Goal: Feedback & Contribution: Contribute content

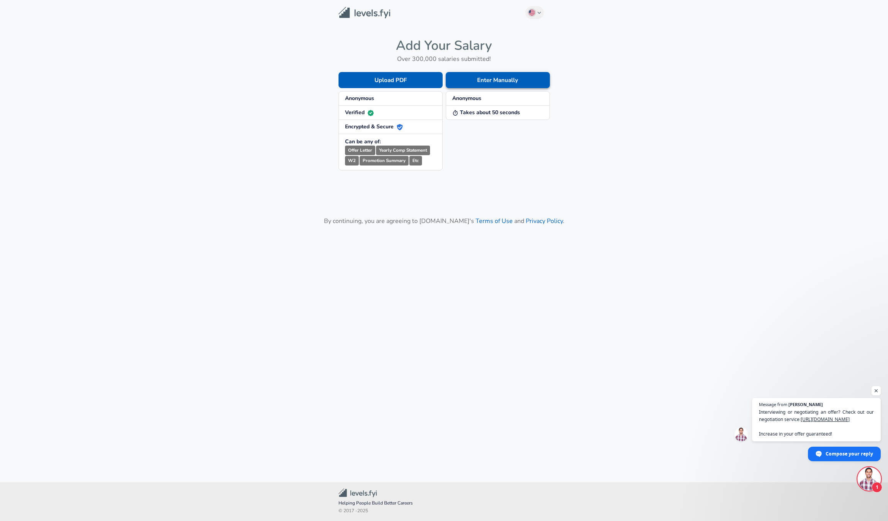
click at [506, 80] on button "Enter Manually" at bounding box center [498, 80] width 104 height 16
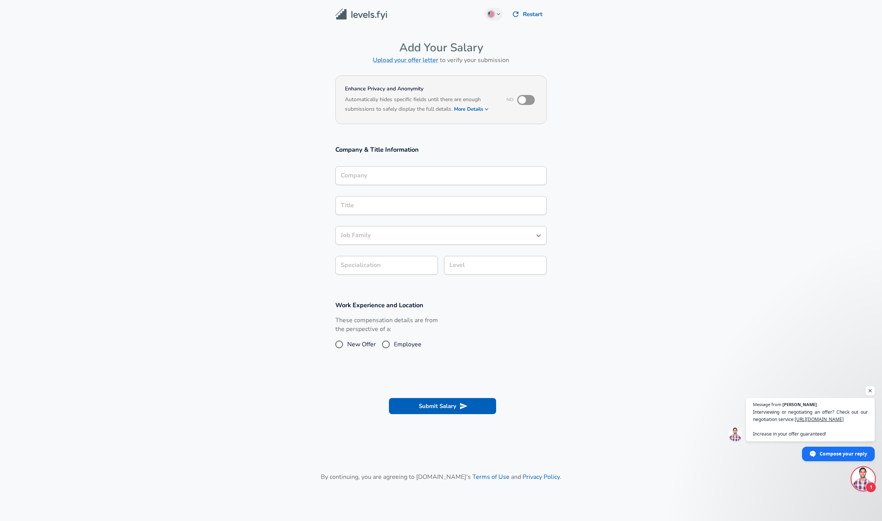
click at [475, 109] on button "More Details" at bounding box center [471, 109] width 35 height 11
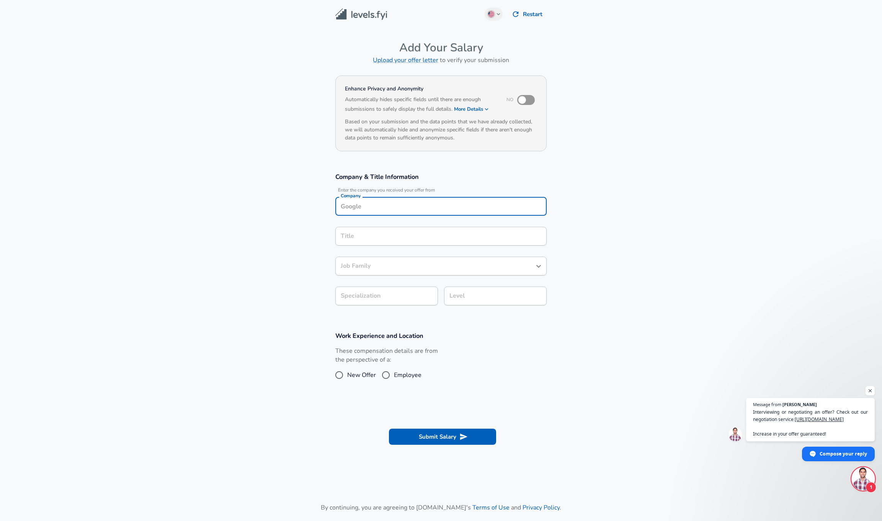
click at [394, 200] on input "Company" at bounding box center [441, 206] width 204 height 12
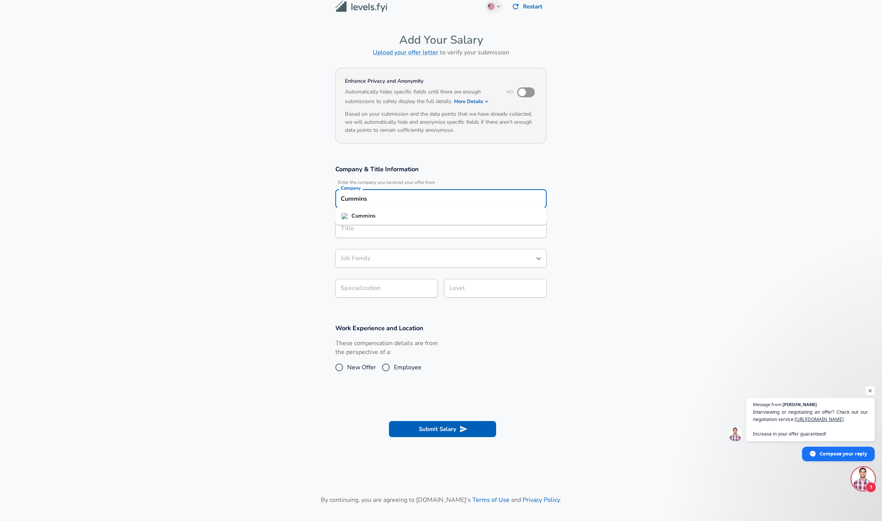
click at [367, 215] on strong "Cummins" at bounding box center [363, 216] width 24 height 8
type input "Cummins"
click at [367, 230] on input "Title" at bounding box center [441, 228] width 204 height 12
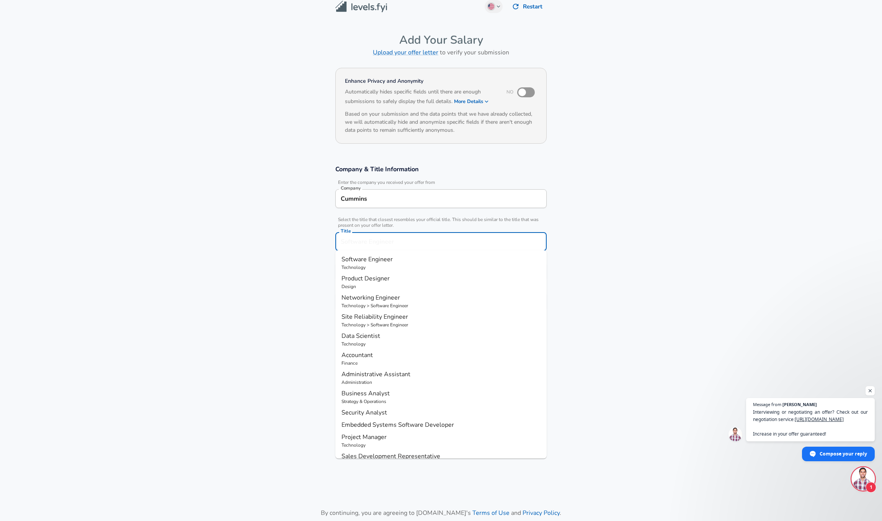
scroll to position [23, 0]
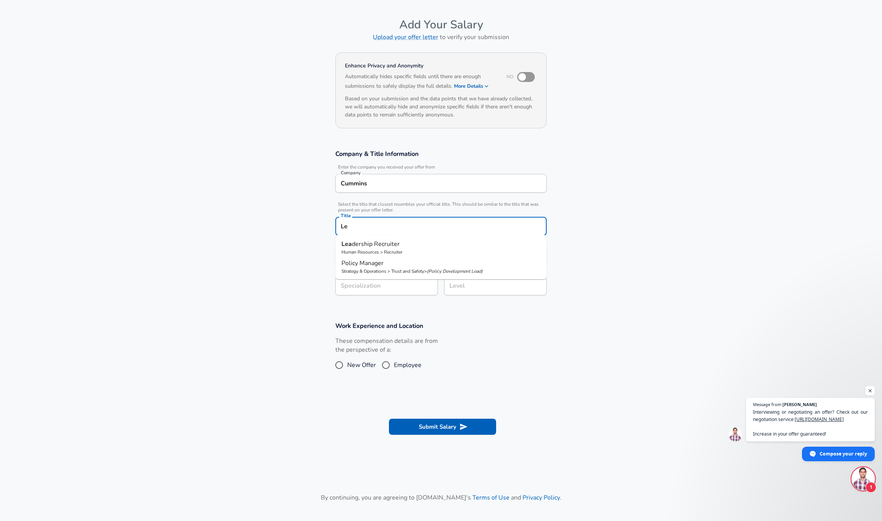
type input "L"
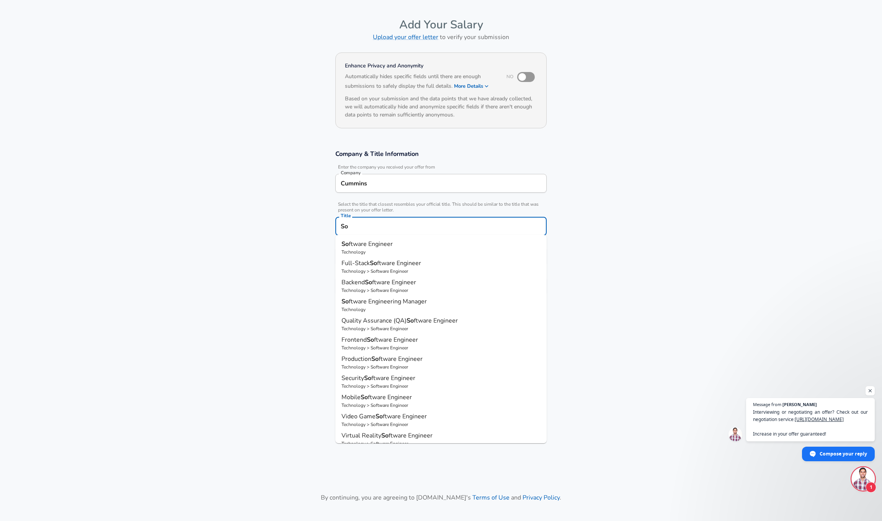
type input "S"
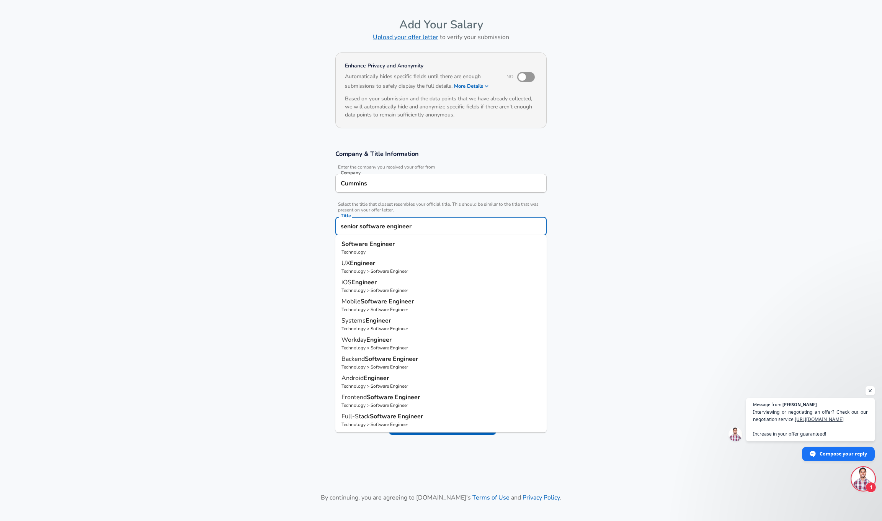
click at [350, 245] on strong "Software" at bounding box center [355, 244] width 28 height 8
type input "Software Engineer"
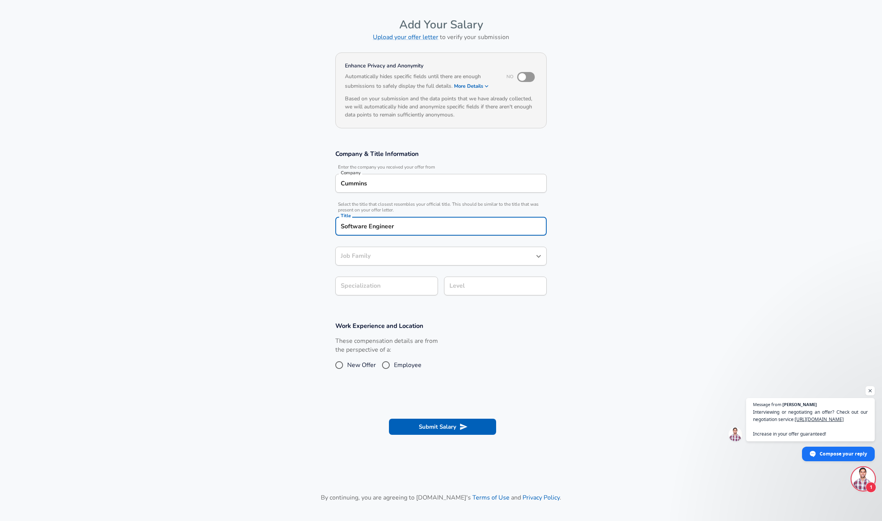
type input "Software Engineer"
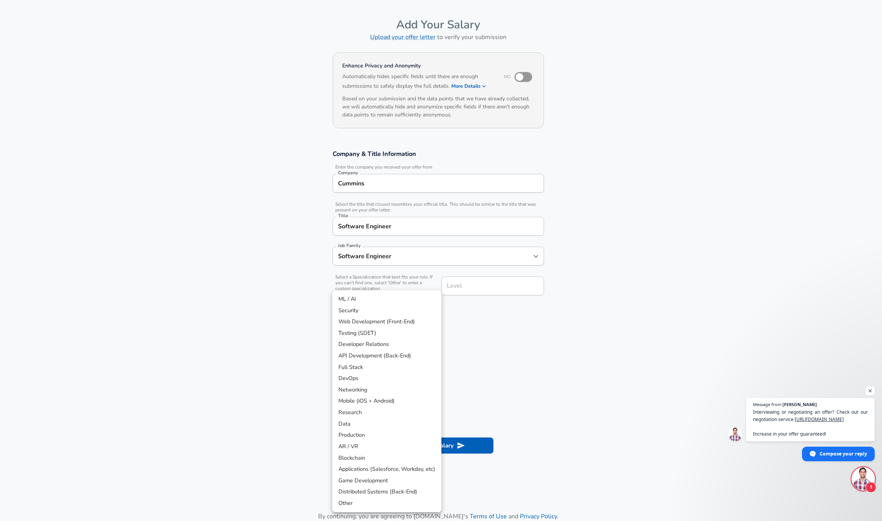
click at [382, 289] on body "English (US) Change Restart Add Your Salary Upload your offer letter to verify …" at bounding box center [441, 237] width 882 height 521
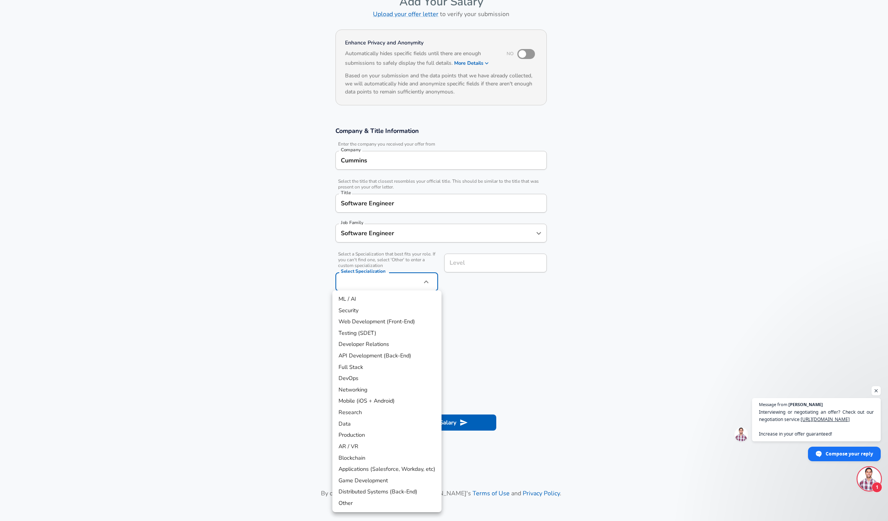
click at [345, 497] on li "Other" at bounding box center [386, 502] width 109 height 11
type input "Other"
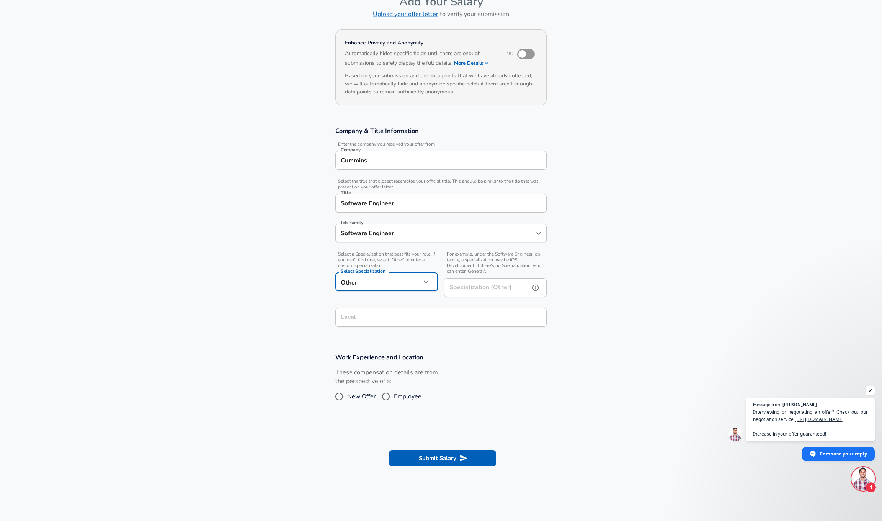
click at [490, 286] on input "Specialization (Other)" at bounding box center [485, 287] width 83 height 19
click at [536, 288] on icon "help" at bounding box center [536, 288] width 8 height 8
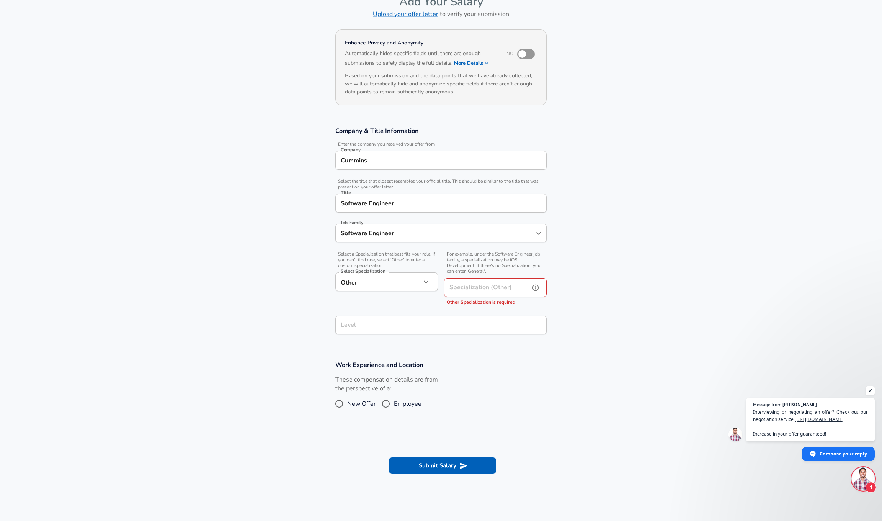
click at [536, 287] on icon "help" at bounding box center [536, 287] width 7 height 7
click at [495, 286] on input "Specialization (Other)" at bounding box center [485, 287] width 83 height 19
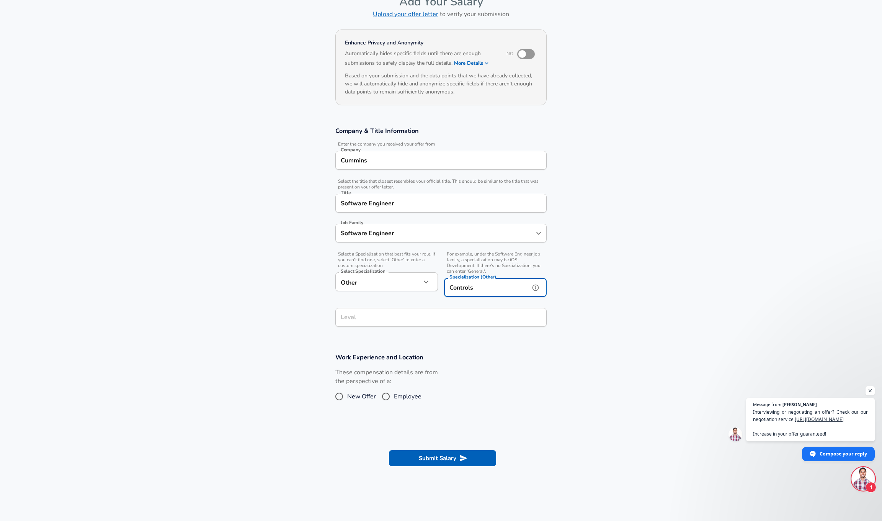
type input "Controls"
click at [415, 282] on body "English (US) Change Restart Add Your Salary Upload your offer letter to verify …" at bounding box center [441, 214] width 882 height 521
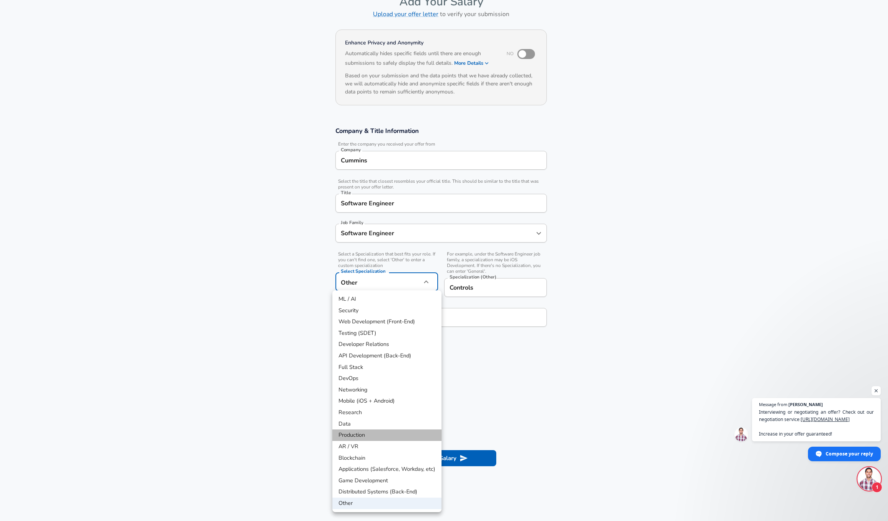
click at [358, 431] on li "Production" at bounding box center [386, 434] width 109 height 11
type input "Production"
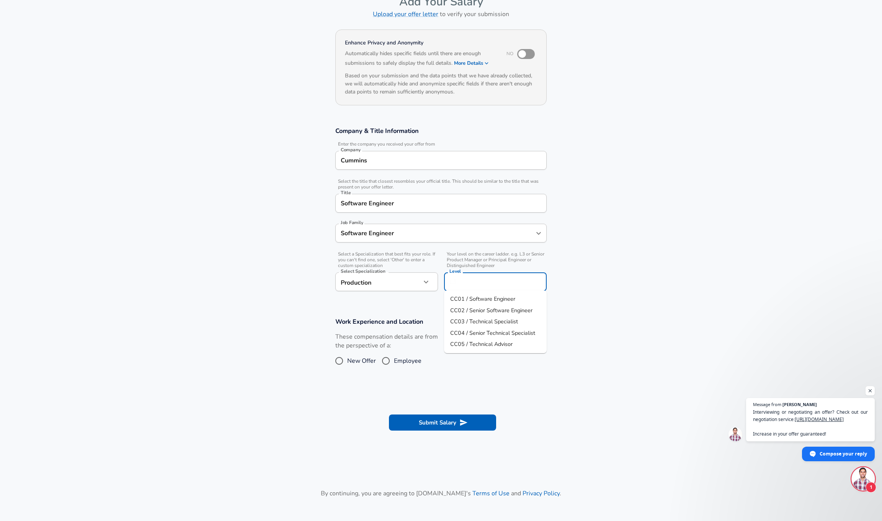
scroll to position [61, 0]
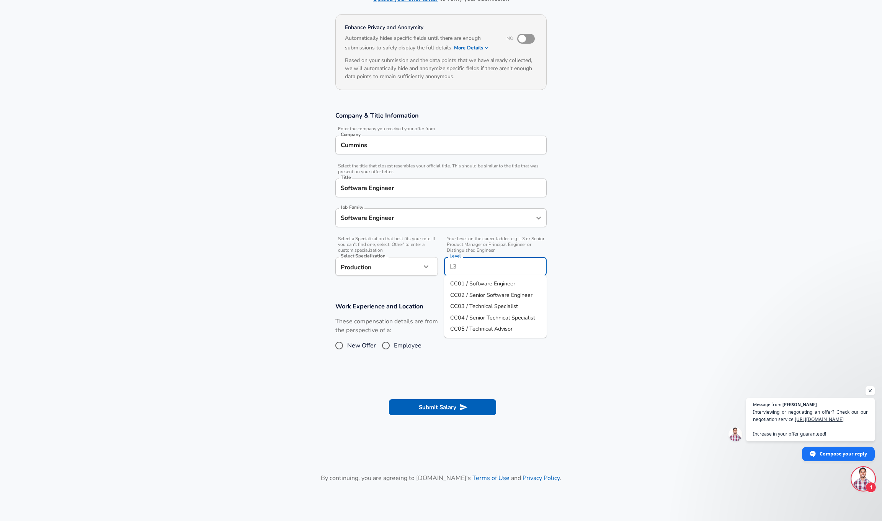
click at [508, 261] on input "Level" at bounding box center [496, 266] width 96 height 12
click at [481, 306] on span "CC03 / Technical Specialist" at bounding box center [484, 306] width 68 height 8
type input "CC03 / Technical Specialist"
click at [531, 302] on h3 "Work Experience and Location" at bounding box center [440, 306] width 211 height 9
click at [530, 266] on input "CC03 / Technical Specialist" at bounding box center [496, 266] width 96 height 12
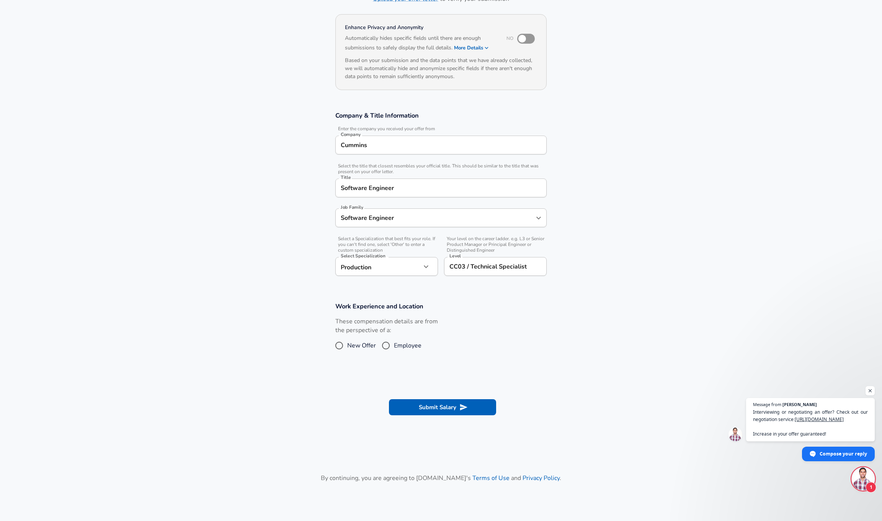
click at [663, 226] on section "Company & Title Information Enter the company you received your offer from Comp…" at bounding box center [441, 197] width 882 height 191
click at [384, 348] on input "Employee" at bounding box center [386, 345] width 16 height 12
radio input "true"
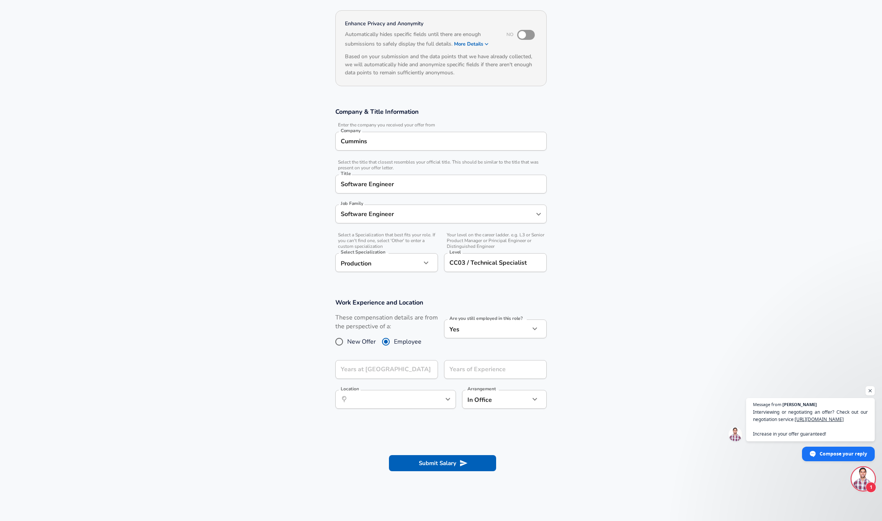
scroll to position [69, 0]
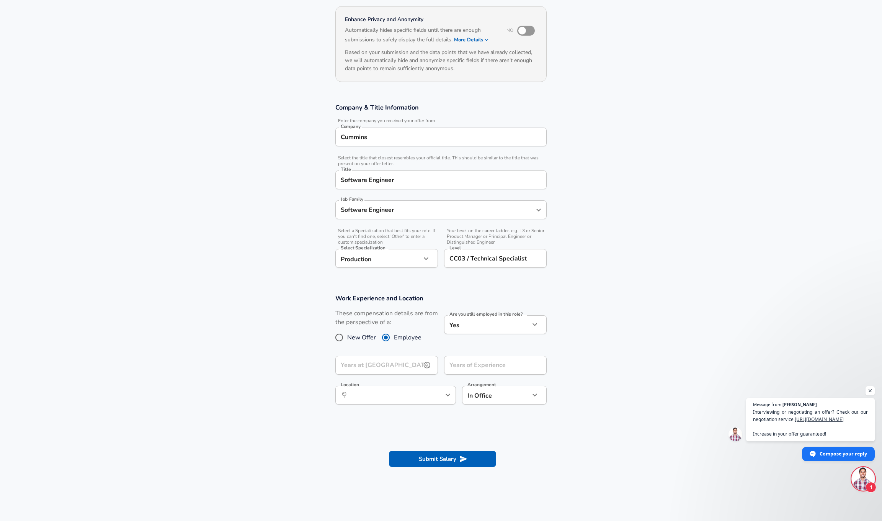
click at [419, 358] on input "Years at Cummins" at bounding box center [378, 365] width 86 height 19
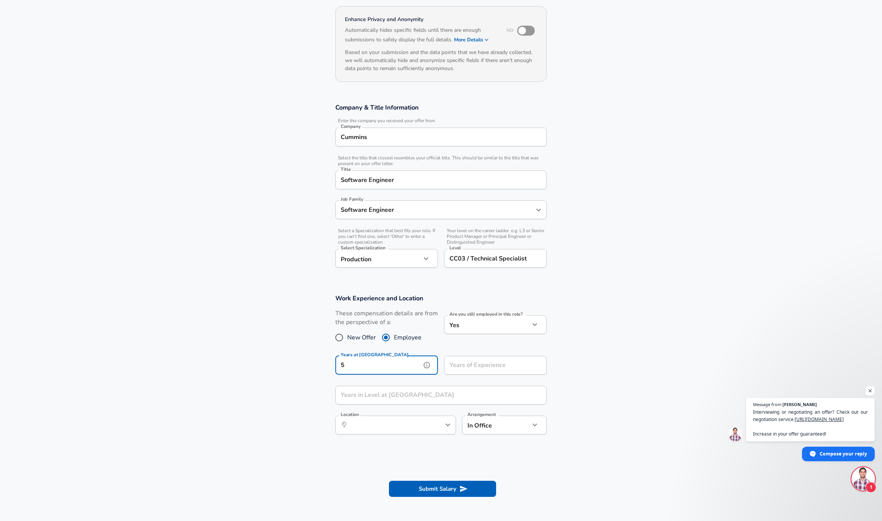
type input "5"
click at [502, 365] on input "Years of Experience" at bounding box center [487, 365] width 86 height 19
type input "1"
click at [537, 364] on icon "help" at bounding box center [536, 365] width 8 height 8
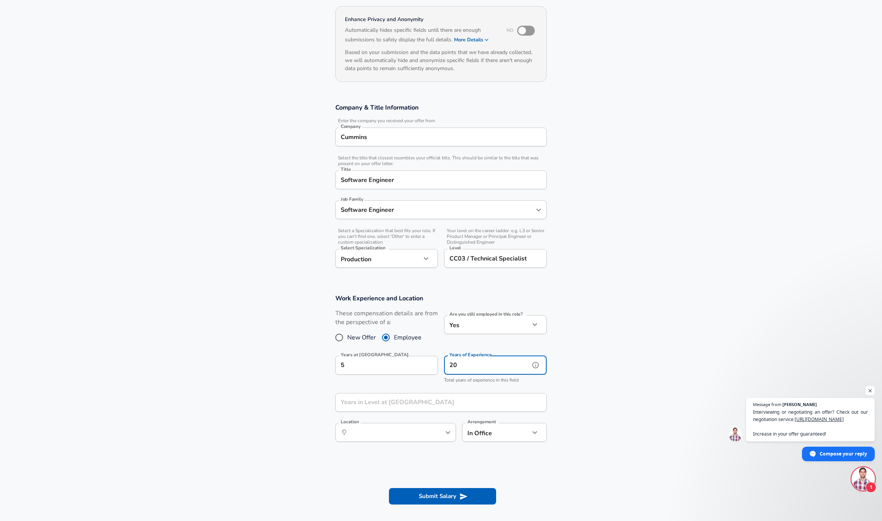
drag, startPoint x: 468, startPoint y: 363, endPoint x: 392, endPoint y: 363, distance: 75.4
click at [399, 363] on div "Years at Cummins 5 Years at Cummins Years of Experience 20 Years of Experience …" at bounding box center [437, 369] width 217 height 38
type input "15"
click at [392, 401] on input "Years in Level at Cummins" at bounding box center [432, 402] width 194 height 19
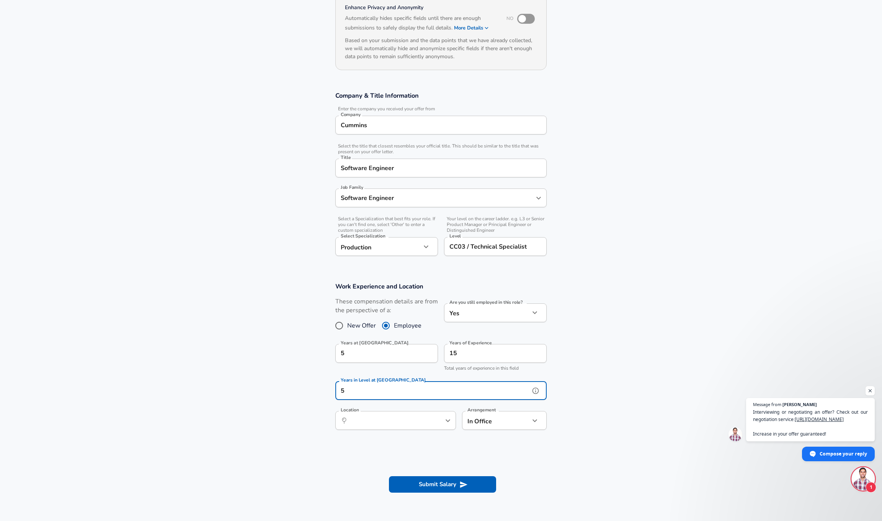
scroll to position [92, 0]
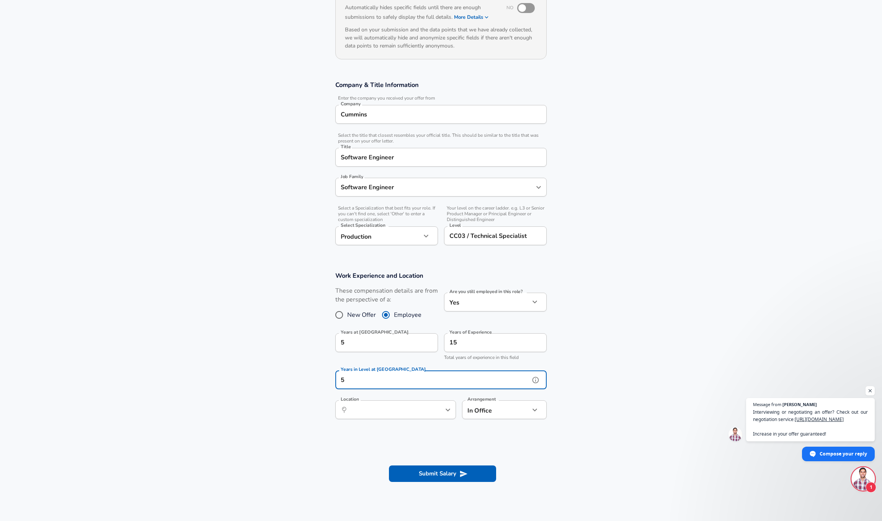
type input "5"
click at [536, 377] on icon "help" at bounding box center [536, 380] width 8 height 8
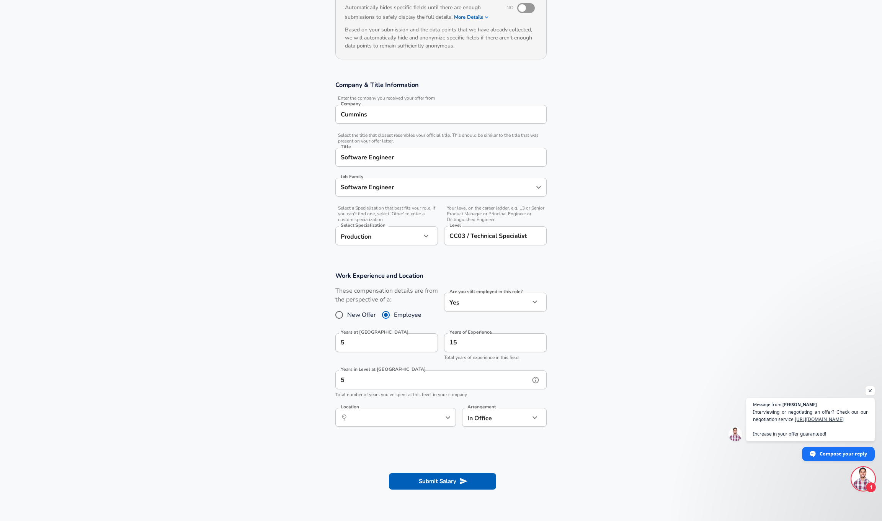
scroll to position [105, 0]
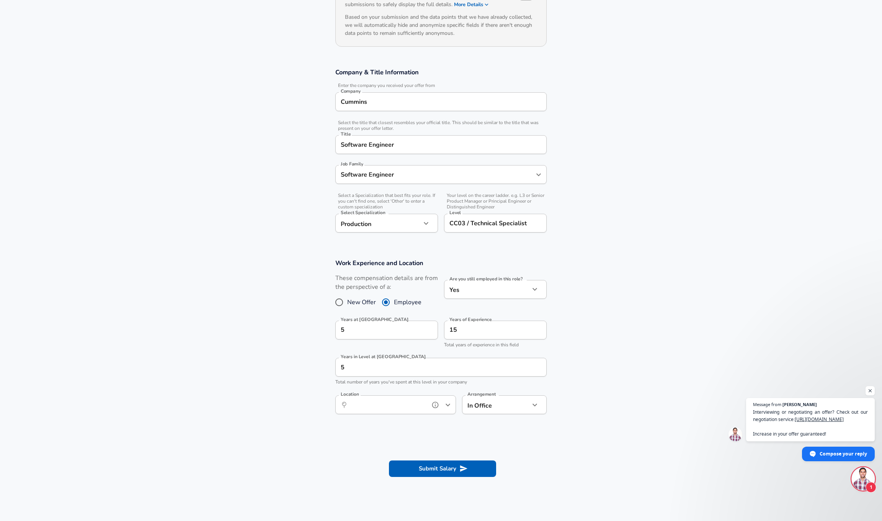
click at [425, 400] on input "Location" at bounding box center [387, 405] width 78 height 12
drag, startPoint x: 382, startPoint y: 406, endPoint x: 337, endPoint y: 406, distance: 44.8
click at [337, 406] on div "​ mississ Location" at bounding box center [395, 404] width 121 height 19
click at [370, 420] on span "auga, ON, Canada" at bounding box center [386, 425] width 91 height 16
type input "[GEOGRAPHIC_DATA], [GEOGRAPHIC_DATA], [GEOGRAPHIC_DATA]"
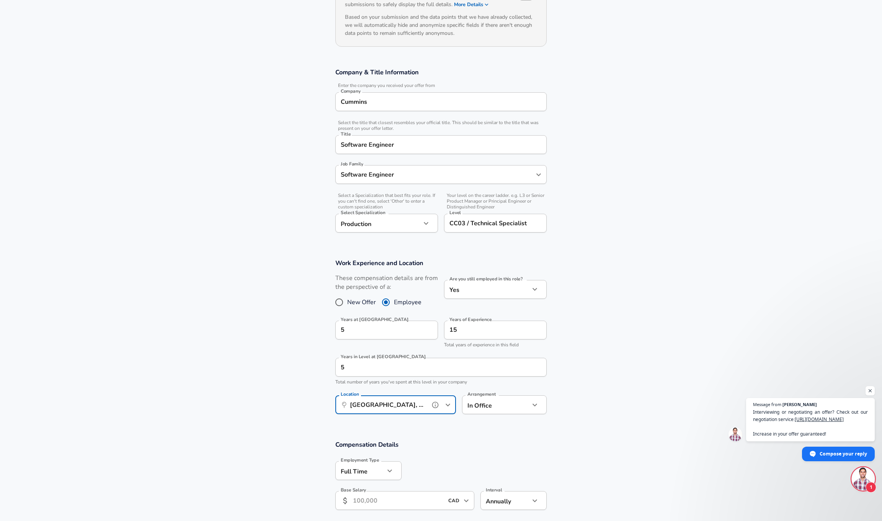
scroll to position [164, 0]
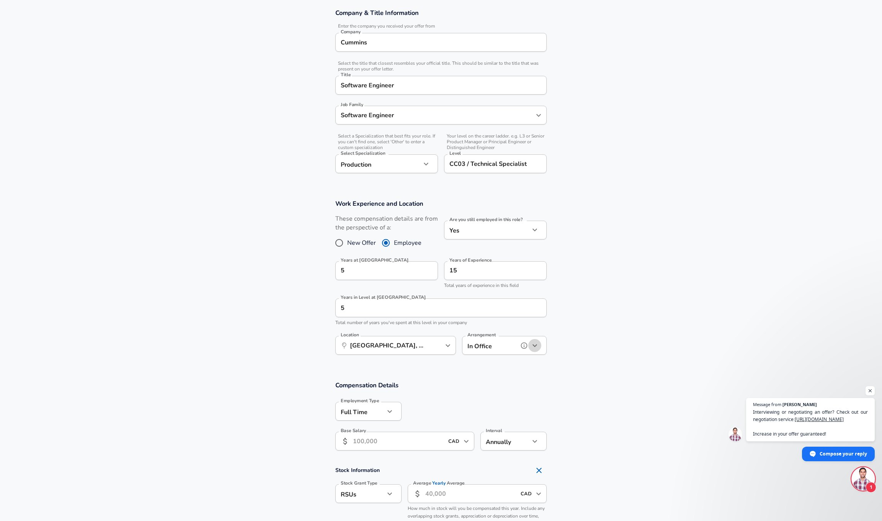
click at [529, 346] on button "button" at bounding box center [534, 345] width 13 height 13
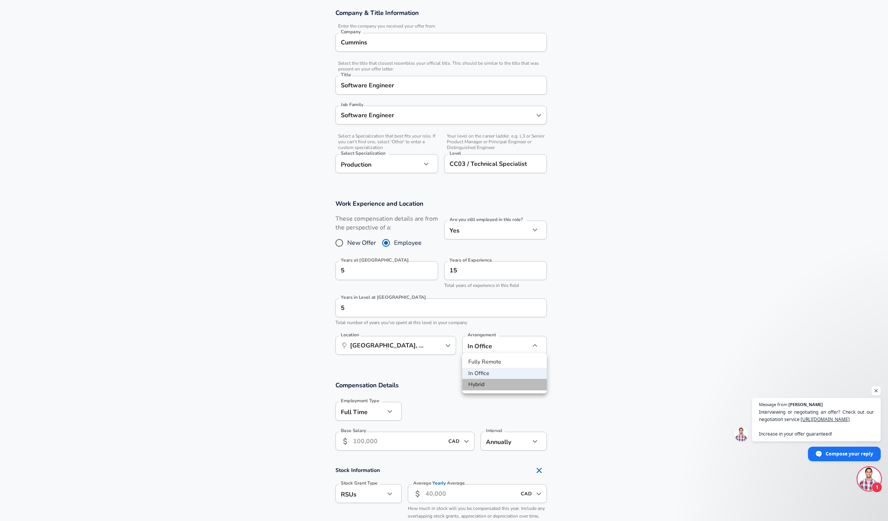
click at [489, 385] on li "Hybrid" at bounding box center [504, 384] width 85 height 11
type input "hybrid"
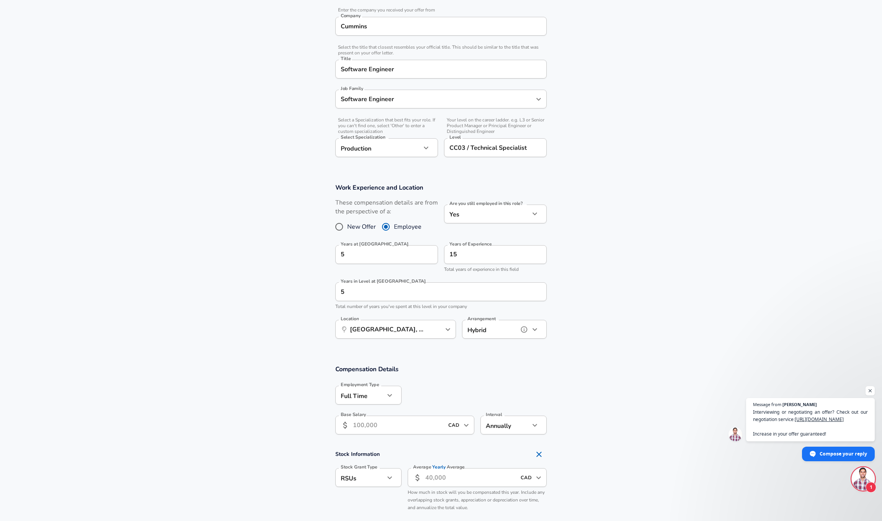
scroll to position [229, 0]
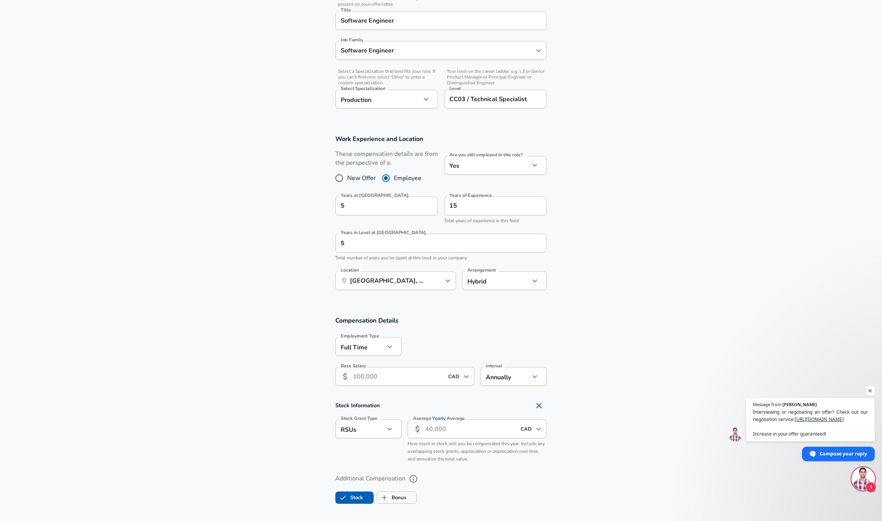
click at [407, 374] on input "Base Salary" at bounding box center [398, 376] width 91 height 19
type input "120,000"
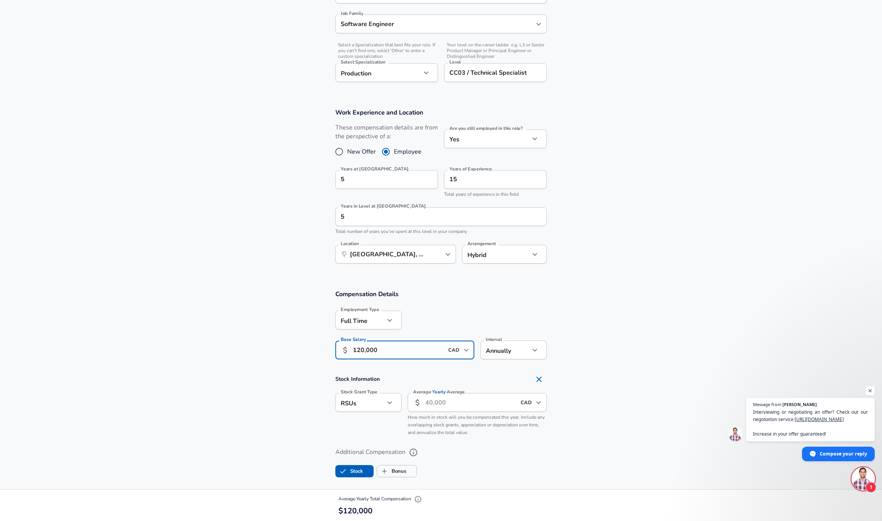
scroll to position [313, 0]
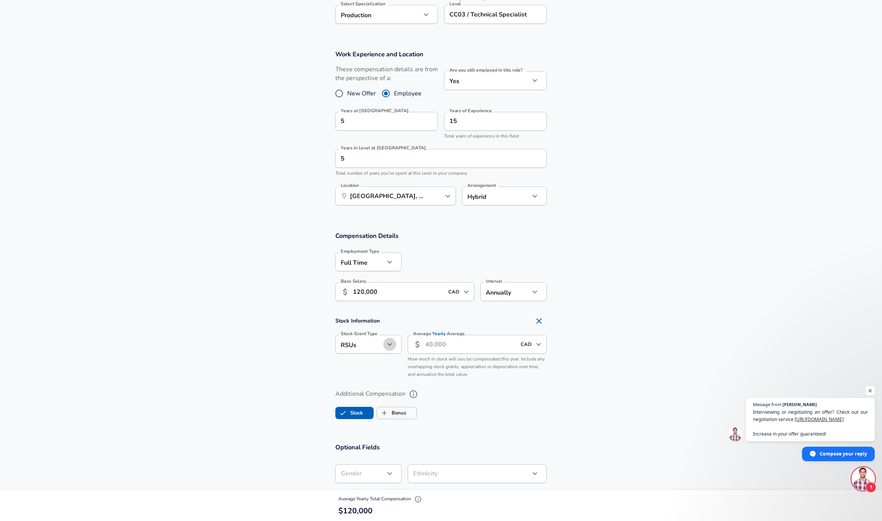
click at [388, 343] on icon "button" at bounding box center [389, 344] width 9 height 9
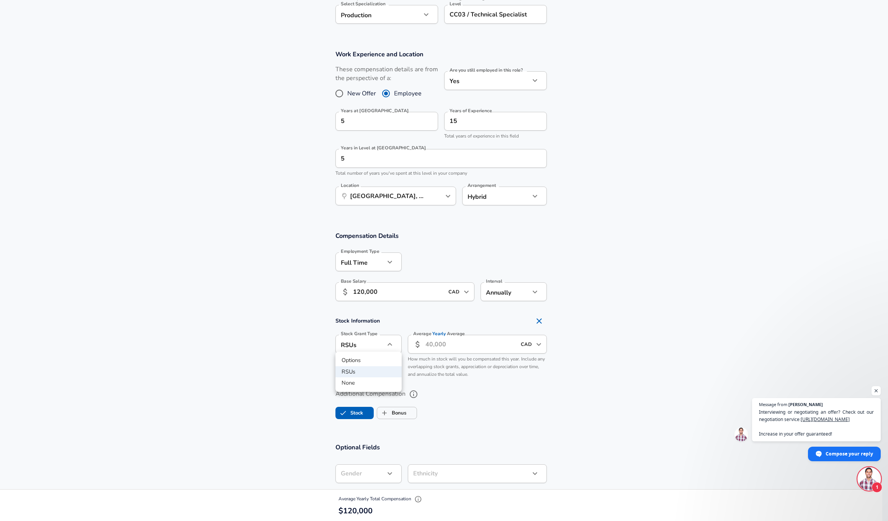
click at [357, 386] on li "None" at bounding box center [368, 382] width 66 height 11
type input "none"
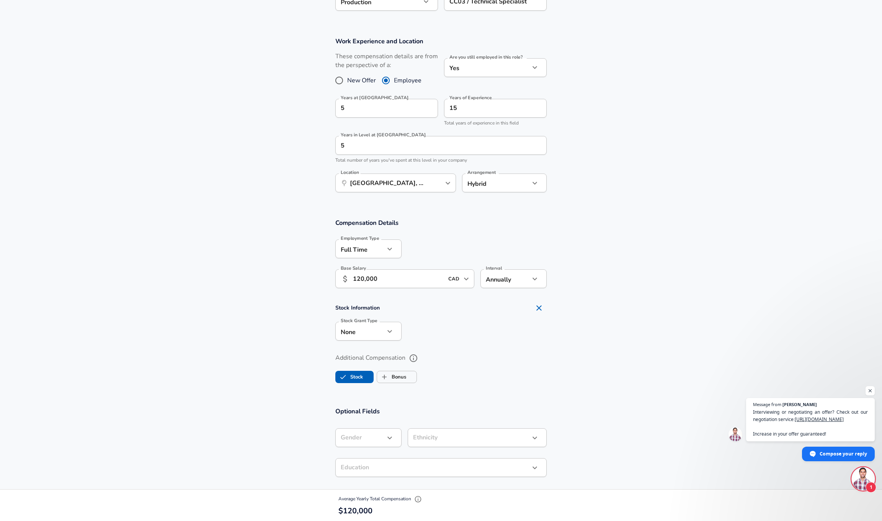
scroll to position [384, 0]
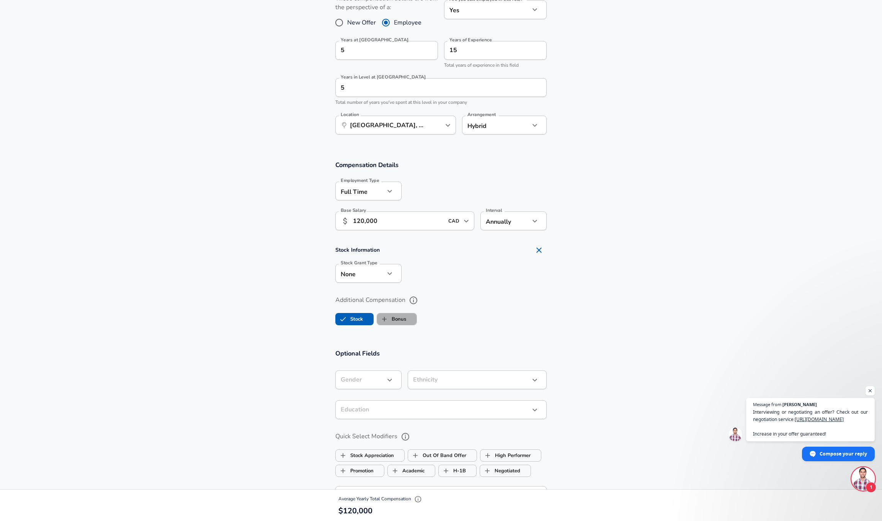
click at [405, 319] on label "Bonus" at bounding box center [391, 319] width 29 height 15
checkbox input "true"
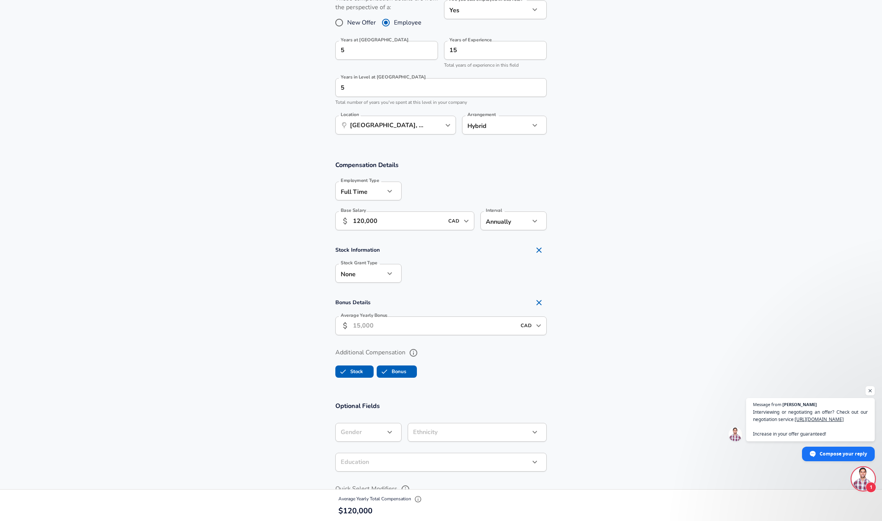
click at [428, 325] on input "Average Yearly Bonus" at bounding box center [434, 325] width 163 height 19
type input "20,000"
click at [607, 360] on section "Additional Compensation Stock Bonus" at bounding box center [441, 360] width 882 height 41
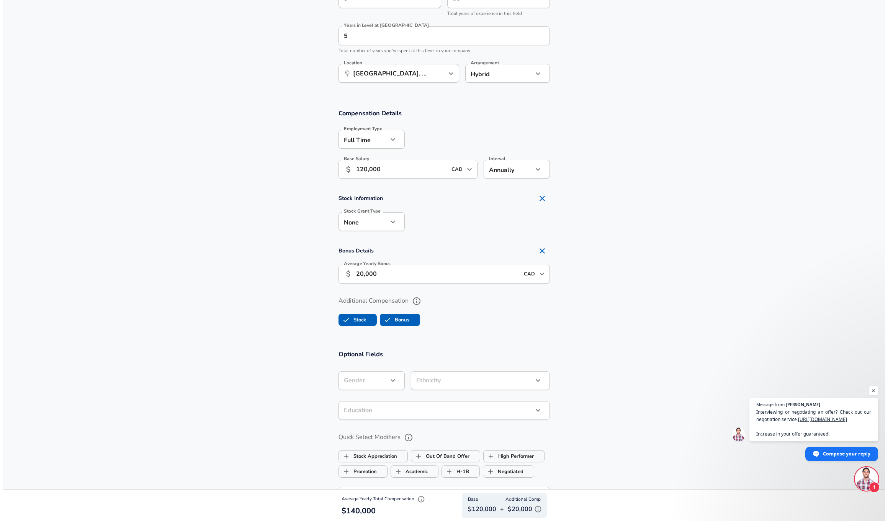
scroll to position [691, 0]
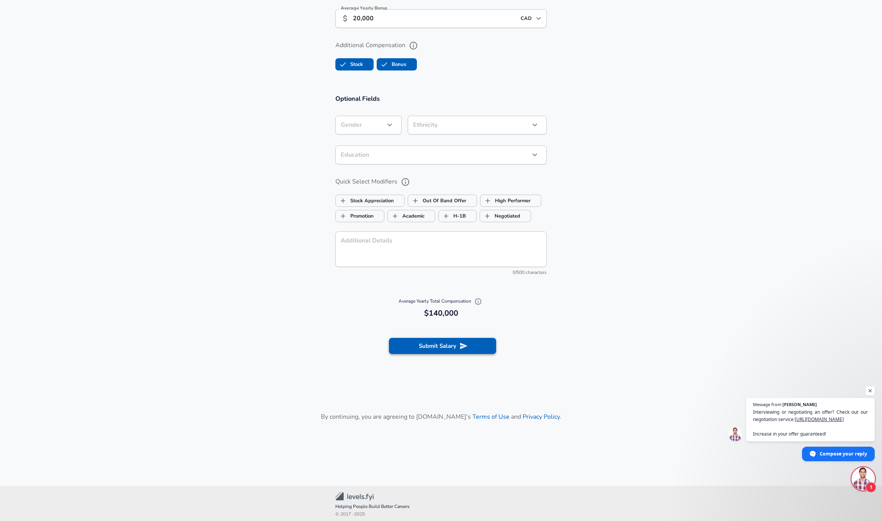
click at [441, 345] on button "Submit Salary" at bounding box center [442, 346] width 107 height 16
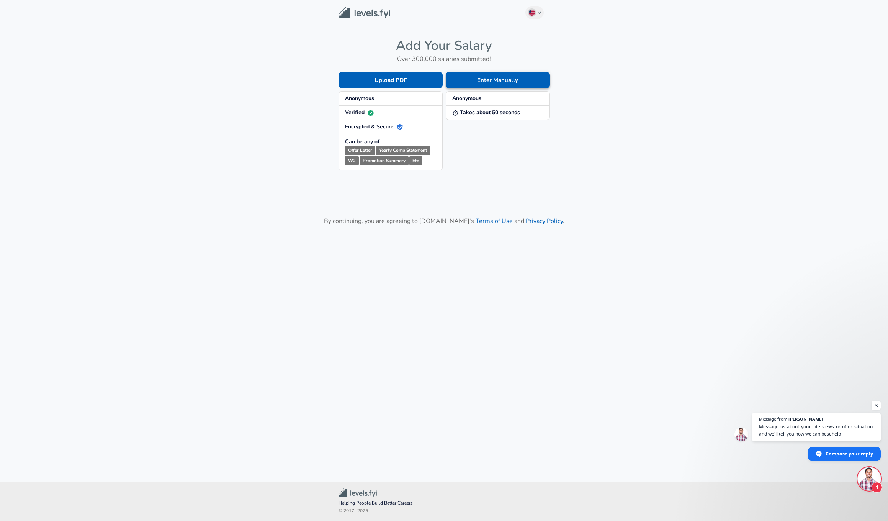
click at [491, 80] on button "Enter Manually" at bounding box center [498, 80] width 104 height 16
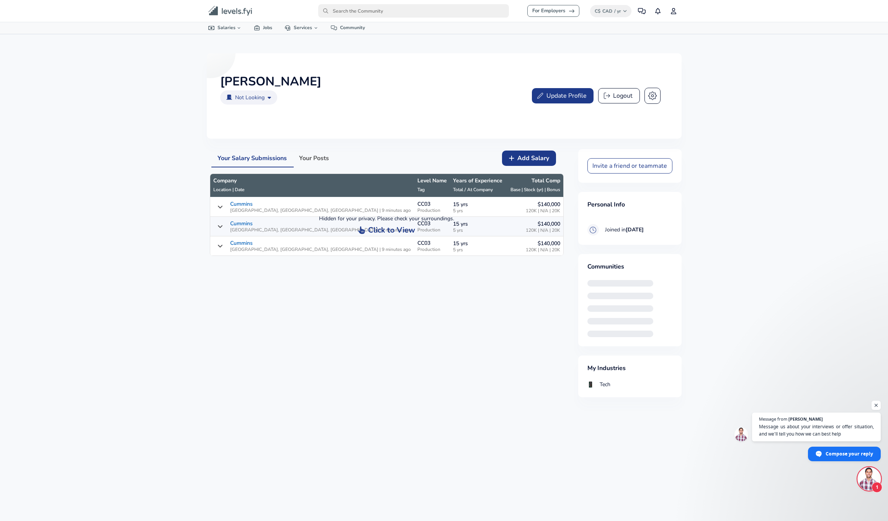
click at [658, 96] on button "button" at bounding box center [652, 96] width 16 height 16
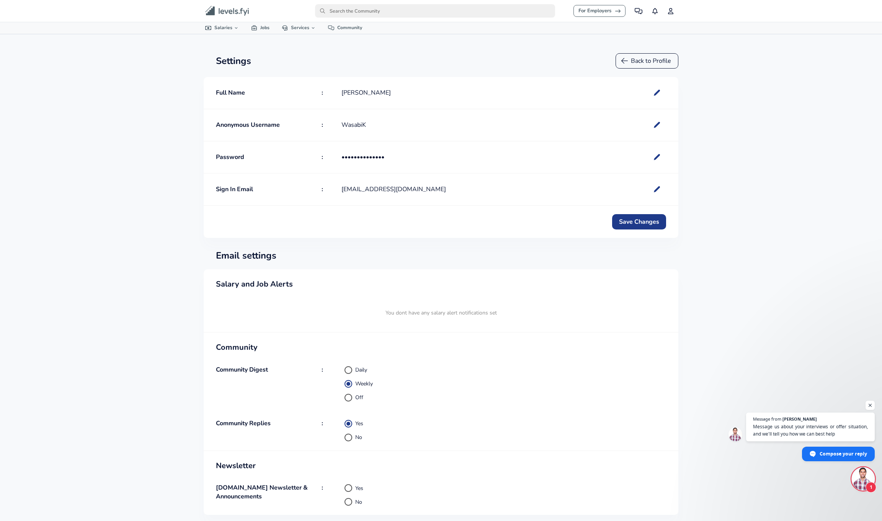
radio input "true"
radio input "false"
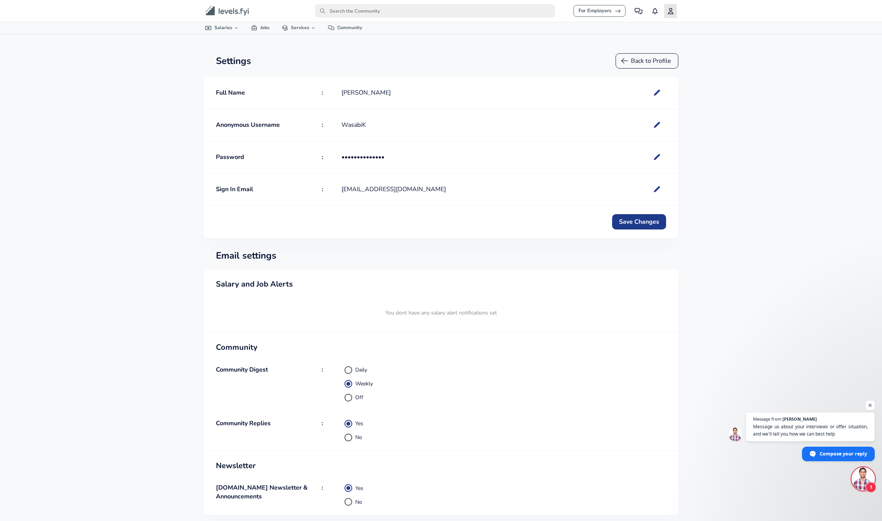
click at [675, 15] on link "Profile" at bounding box center [670, 11] width 13 height 14
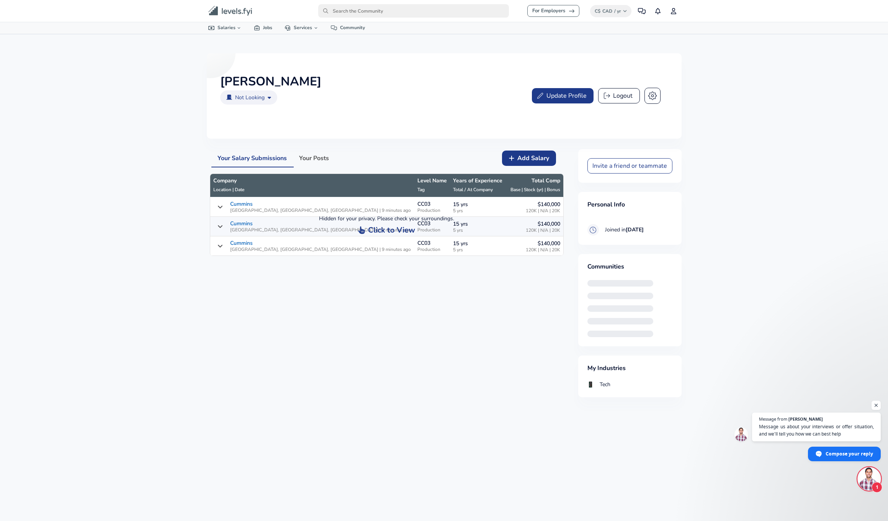
click at [655, 93] on icon "button" at bounding box center [652, 95] width 8 height 8
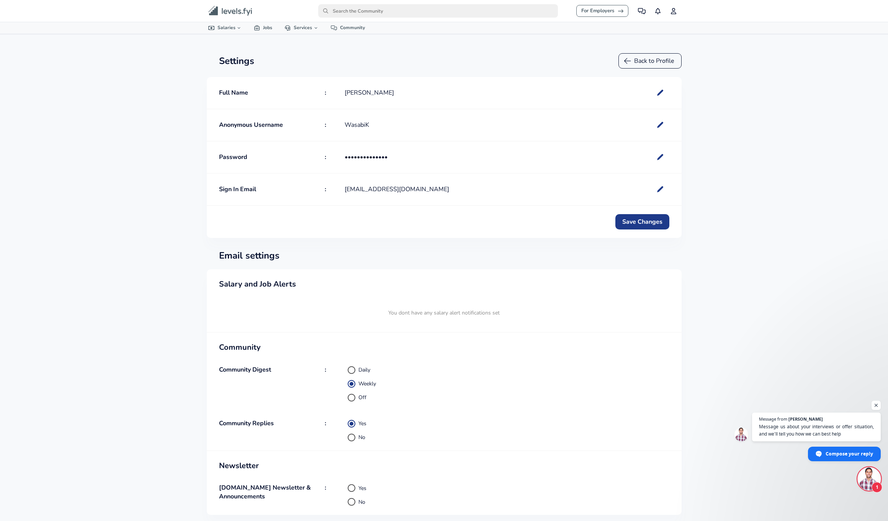
radio input "false"
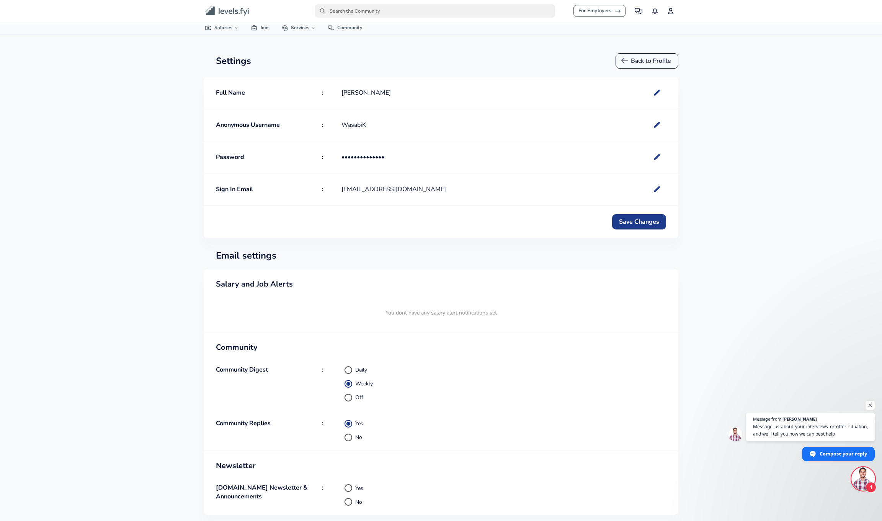
radio input "true"
radio input "false"
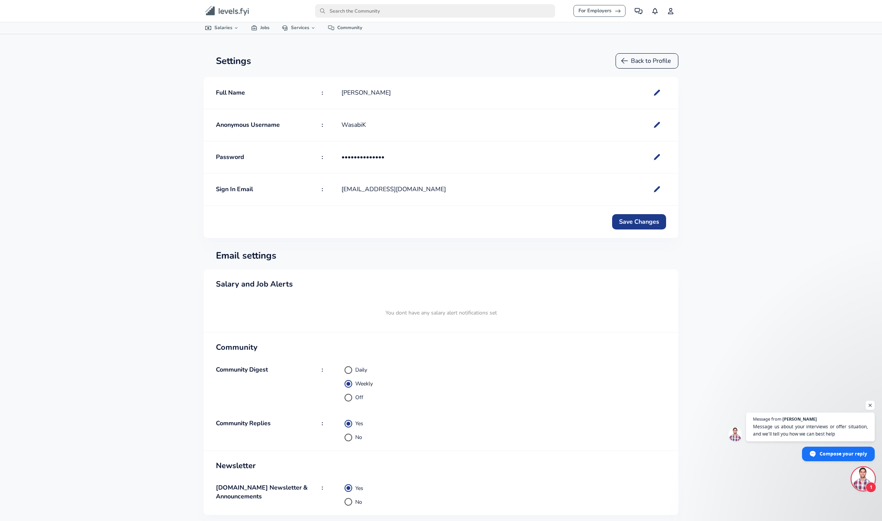
click at [624, 57] on icon "button" at bounding box center [624, 61] width 7 height 8
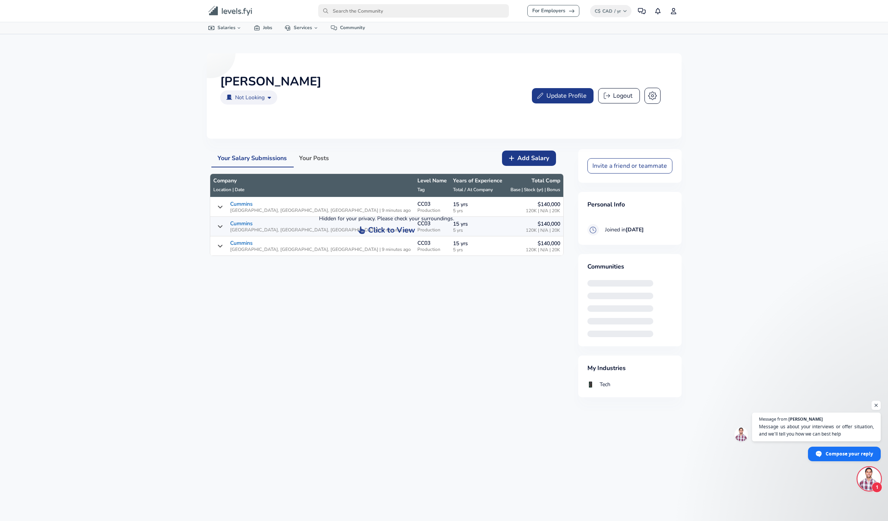
click at [555, 100] on button "Update Profile" at bounding box center [563, 95] width 62 height 15
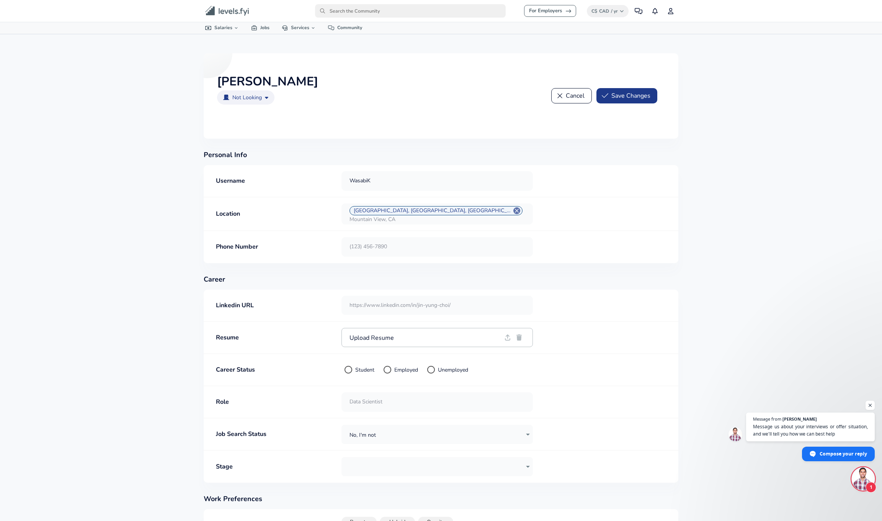
scroll to position [71, 0]
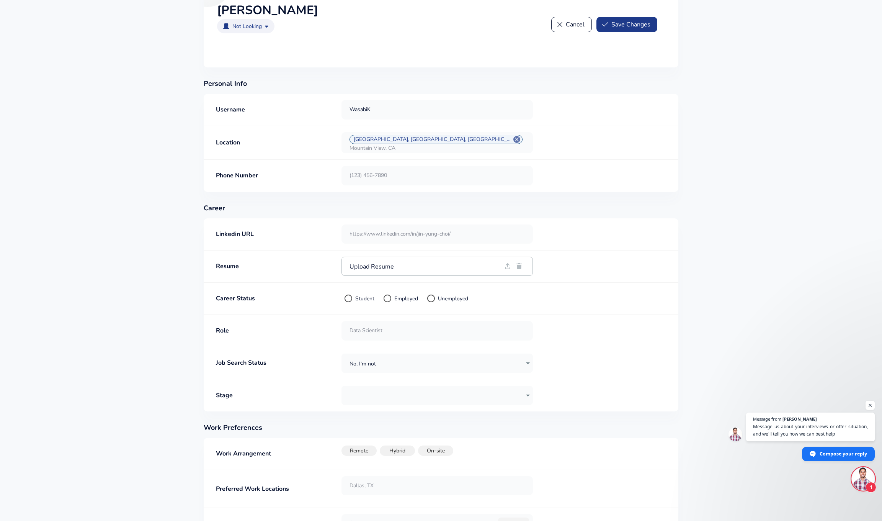
click at [413, 266] on span "Upload Resume" at bounding box center [426, 266] width 152 height 6
click at [0, 0] on input "Upload Resume" at bounding box center [0, 0] width 0 height 0
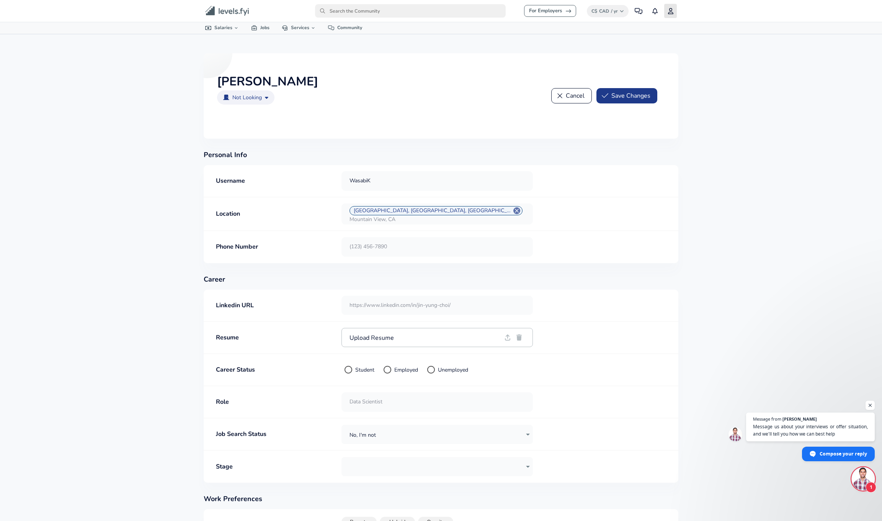
click at [666, 8] on link "Profile" at bounding box center [670, 11] width 13 height 14
click at [673, 14] on icon "primary" at bounding box center [670, 11] width 5 height 6
click at [668, 11] on icon "primary" at bounding box center [671, 11] width 6 height 6
click at [639, 11] on icon "primary" at bounding box center [639, 11] width 8 height 6
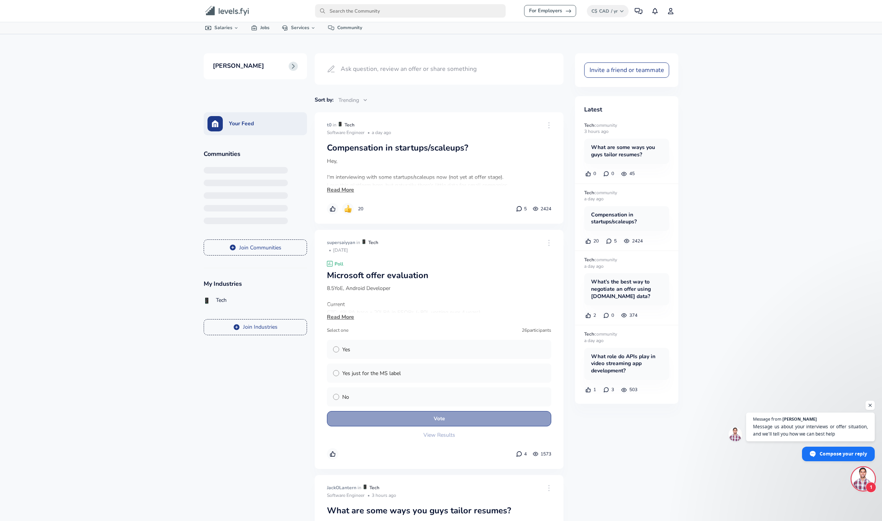
scroll to position [158, 0]
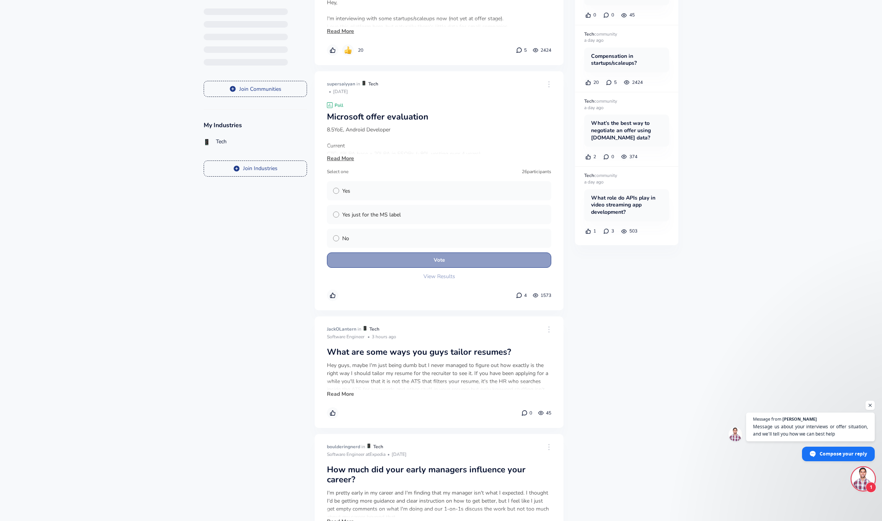
click at [343, 390] on button "Read More" at bounding box center [340, 394] width 27 height 8
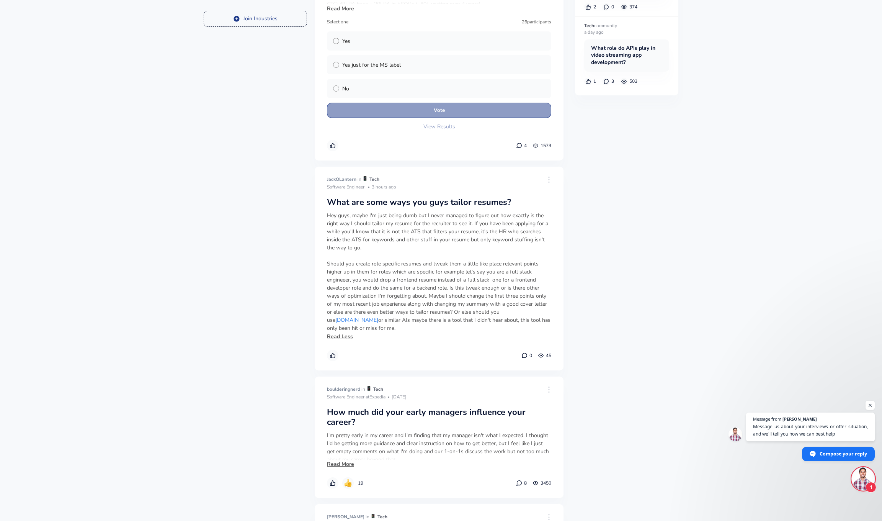
scroll to position [0, 0]
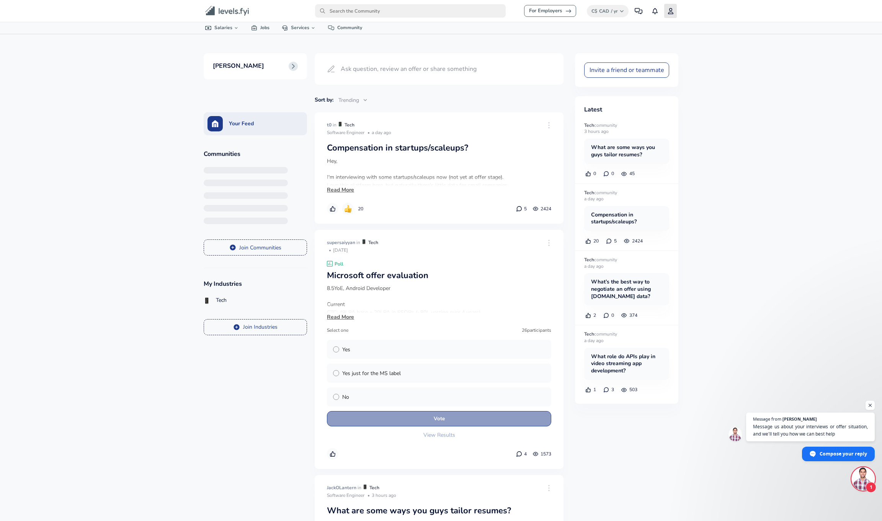
click at [668, 11] on icon "primary" at bounding box center [671, 11] width 6 height 6
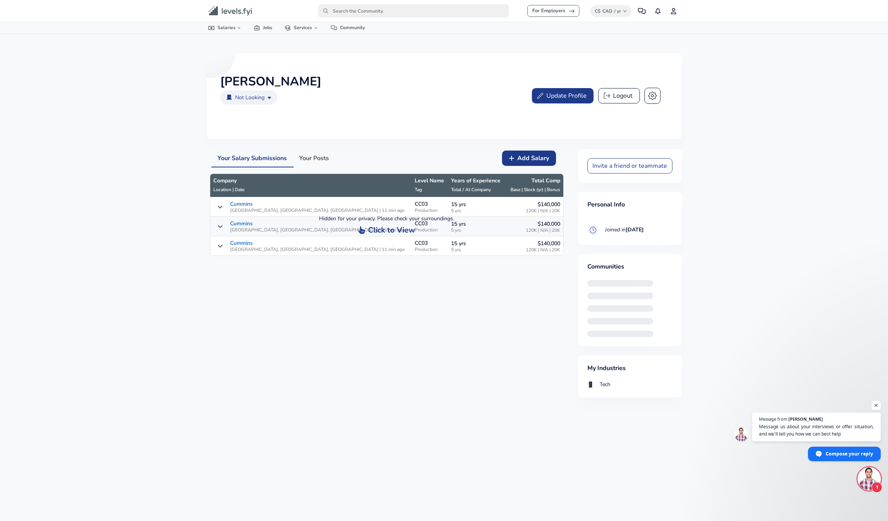
click at [650, 95] on icon "button" at bounding box center [652, 95] width 8 height 8
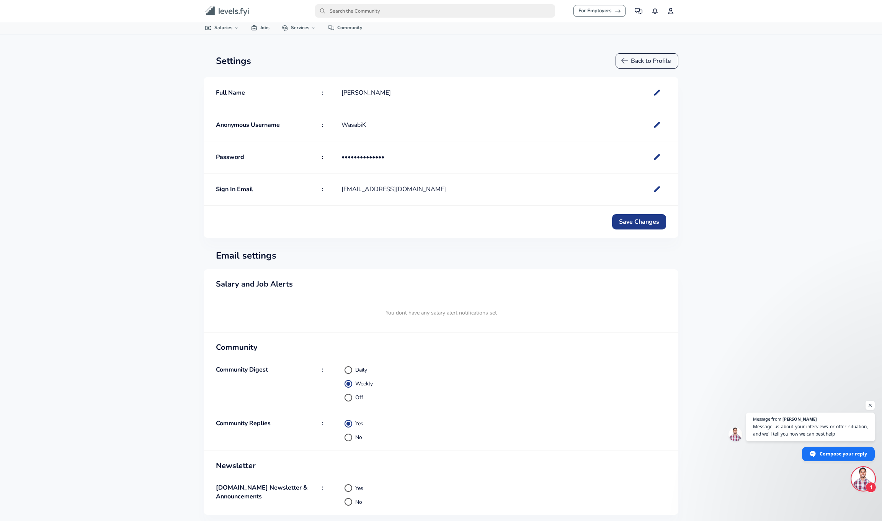
radio input "true"
radio input "false"
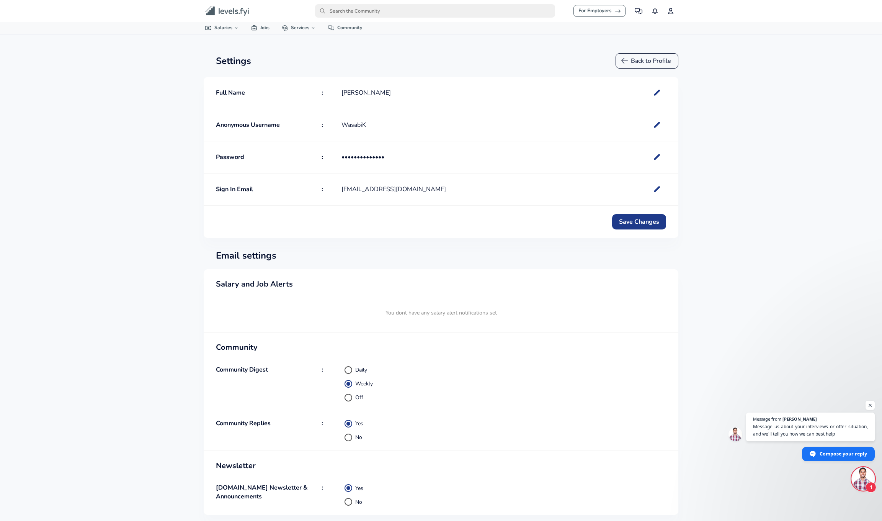
click at [231, 14] on icon "primary" at bounding box center [226, 11] width 15 height 6
